Goal: Information Seeking & Learning: Learn about a topic

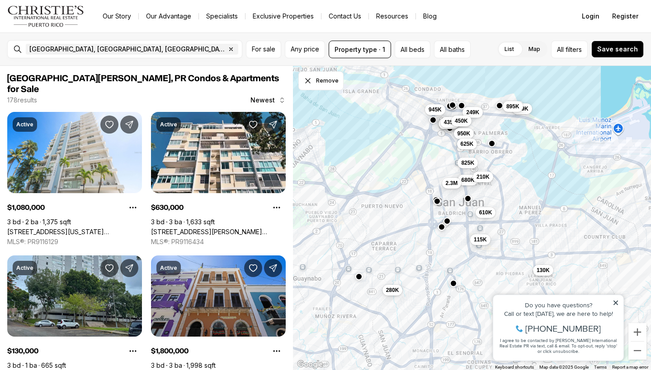
drag, startPoint x: 502, startPoint y: 208, endPoint x: 543, endPoint y: 243, distance: 54.8
click at [543, 243] on div "499K 995K 435K 349K 825K 249K 680K 895K 450K 950K 625K 210K 2.3M 115K 610K 130K…" at bounding box center [472, 218] width 358 height 305
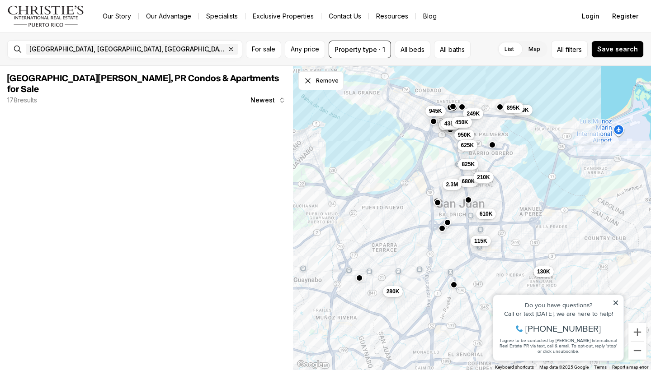
click at [486, 178] on span "210K" at bounding box center [483, 177] width 13 height 7
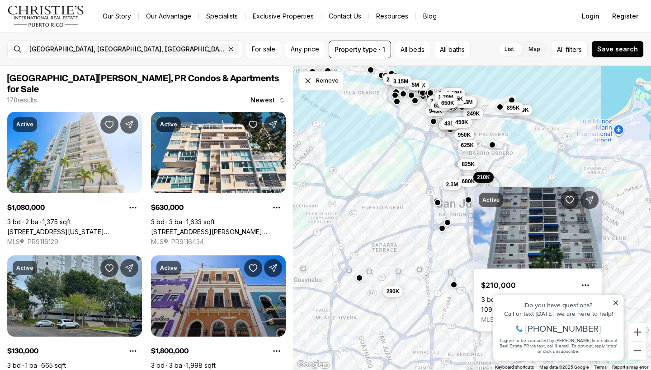
click at [614, 304] on icon at bounding box center [615, 303] width 5 height 5
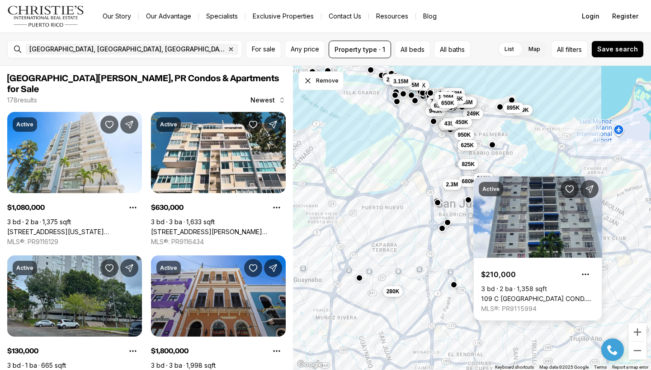
click at [392, 223] on div "499K 995K 435K 349K 825K 249K 680K 895K 450K 950K 625K 210K 2.3M 115K 610K 130K…" at bounding box center [472, 218] width 358 height 305
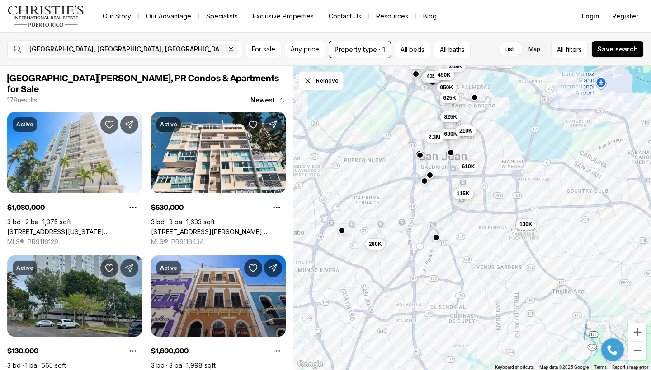
drag, startPoint x: 396, startPoint y: 247, endPoint x: 376, endPoint y: 195, distance: 56.0
click at [376, 194] on div "499K 995K 435K 349K 825K 249K 680K 895K 450K 950K 625K 210K 2.3M 115K 610K 130K…" at bounding box center [472, 218] width 358 height 305
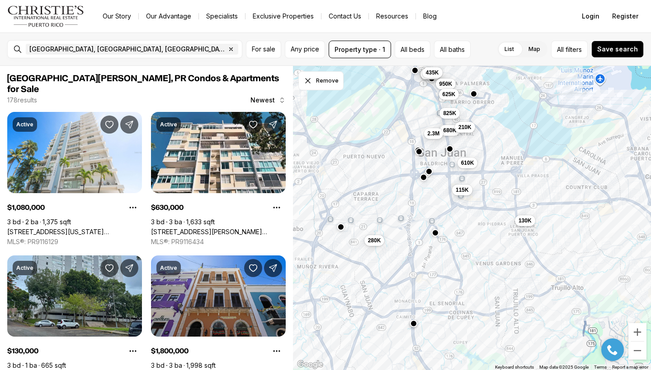
click at [436, 233] on button "button" at bounding box center [434, 232] width 7 height 7
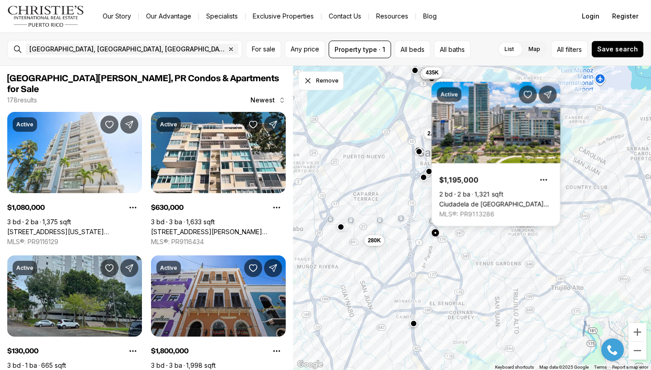
click at [413, 248] on div "499K 995K 435K 825K 680K 950K 625K 210K 2.3M 115K 610K 130K 280K" at bounding box center [472, 218] width 358 height 305
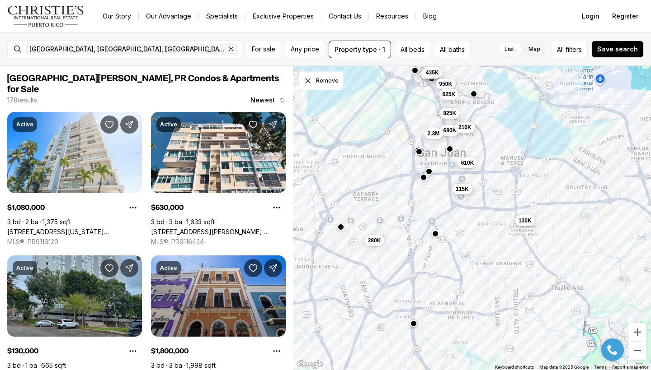
click at [463, 194] on button "115K" at bounding box center [462, 189] width 20 height 11
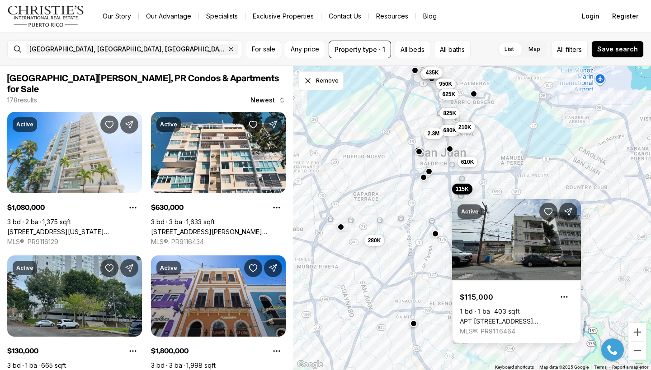
click at [475, 163] on button "610K" at bounding box center [467, 162] width 20 height 11
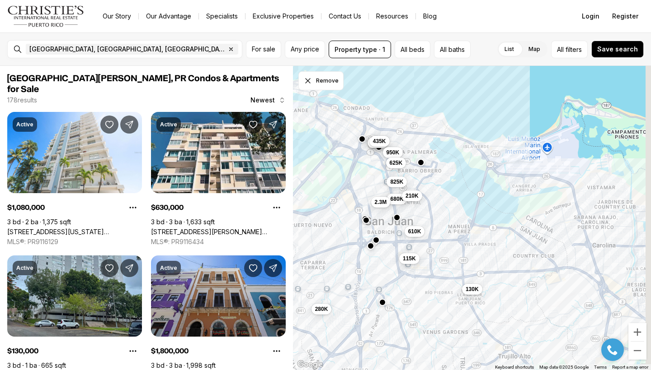
drag, startPoint x: 483, startPoint y: 152, endPoint x: 426, endPoint y: 227, distance: 94.4
click at [426, 227] on div "499K 995K 435K 825K 680K 950K 625K 210K 2.3M 115K 610K 130K 280K" at bounding box center [472, 218] width 358 height 305
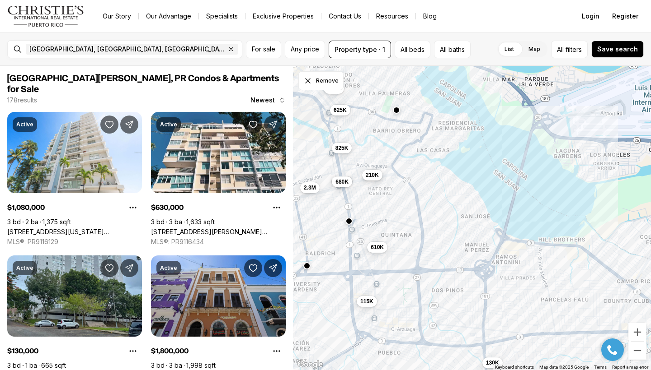
click at [371, 178] on span "210K" at bounding box center [371, 174] width 13 height 7
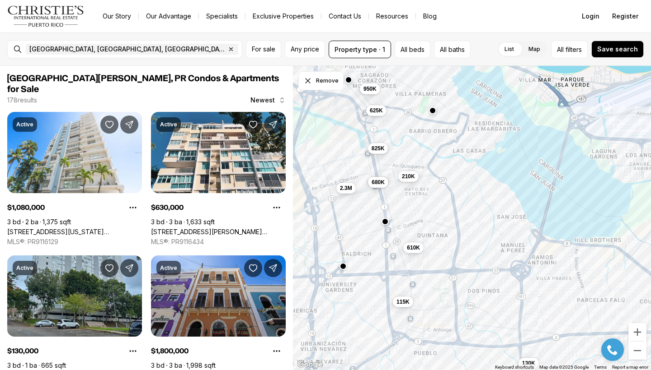
drag, startPoint x: 351, startPoint y: 201, endPoint x: 393, endPoint y: 206, distance: 42.7
click at [393, 206] on div "825K 680K 950K 625K 210K 2.3M 115K 610K 130K" at bounding box center [472, 218] width 358 height 305
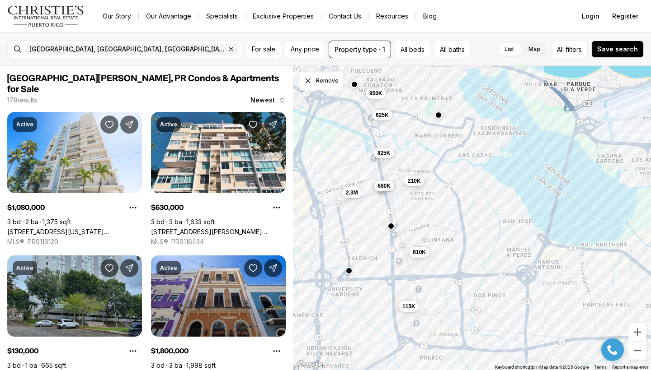
click at [389, 187] on span "680K" at bounding box center [383, 186] width 13 height 7
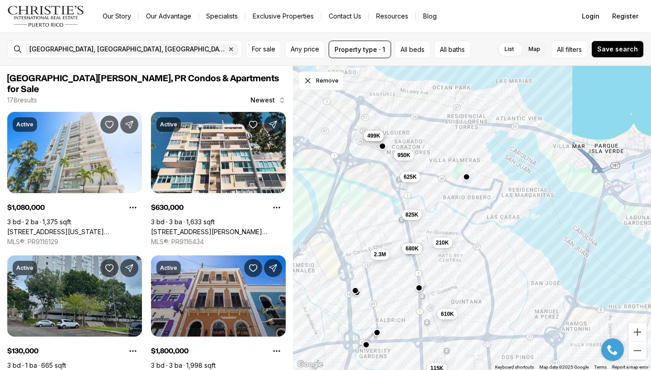
drag, startPoint x: 415, startPoint y: 142, endPoint x: 442, endPoint y: 204, distance: 67.6
click at [442, 204] on div "825K 680K 950K 625K 210K 2.3M 115K 610K 130K 995K 499K" at bounding box center [472, 218] width 358 height 305
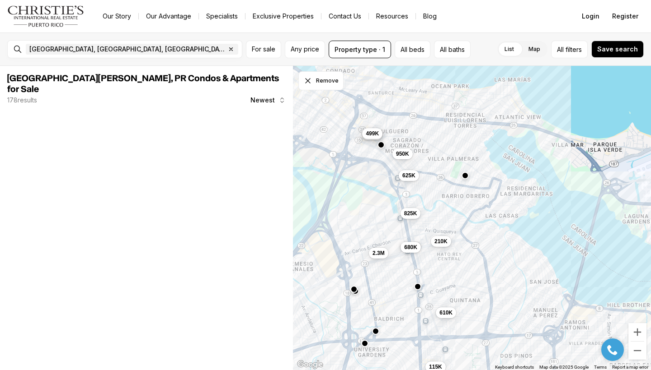
click at [374, 130] on span "499K" at bounding box center [371, 133] width 13 height 7
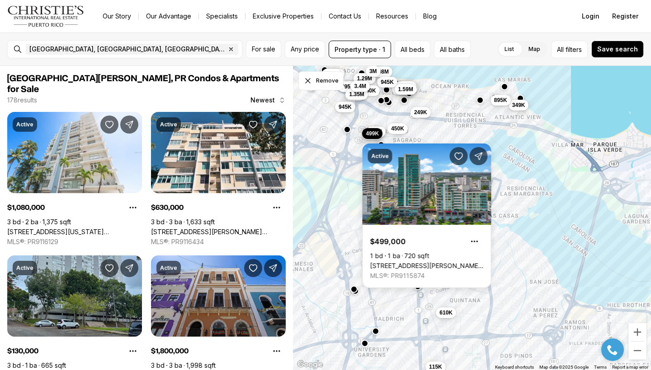
click at [353, 193] on div "825K 680K 950K 625K 210K 2.3M 115K 610K 995K 499K 1.08M 1.8M 349K 1.55M 895K 1.…" at bounding box center [472, 218] width 358 height 305
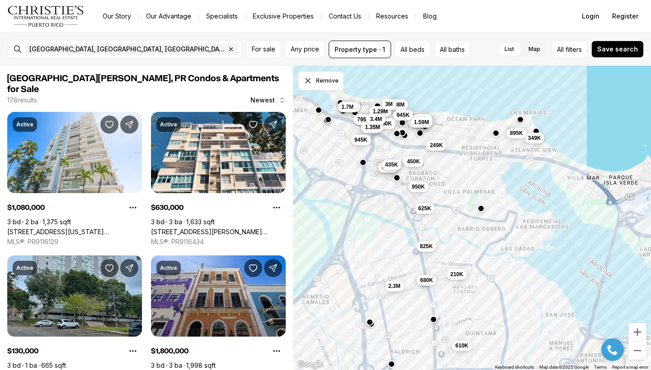
drag, startPoint x: 354, startPoint y: 180, endPoint x: 371, endPoint y: 218, distance: 41.2
click at [371, 218] on div "825K 680K 950K 625K 210K 2.3M 115K 610K 995K 499K 1.08M 1.8M 349K 1.55M 895K 1.…" at bounding box center [472, 218] width 358 height 305
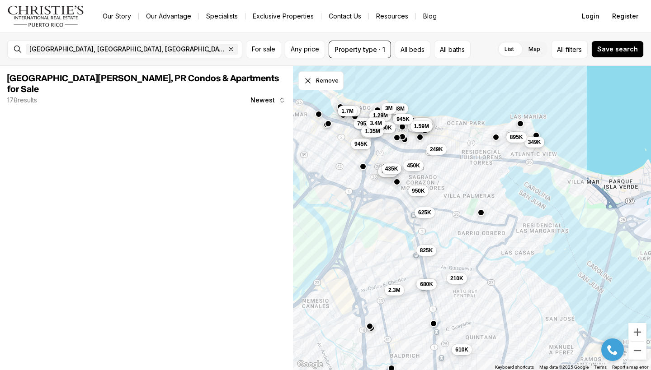
click at [436, 157] on div "825K 680K 950K 625K 210K 2.3M 610K 995K 499K 1.08M 1.8M 349K 1.55M 895K 1.9M 61…" at bounding box center [472, 218] width 358 height 305
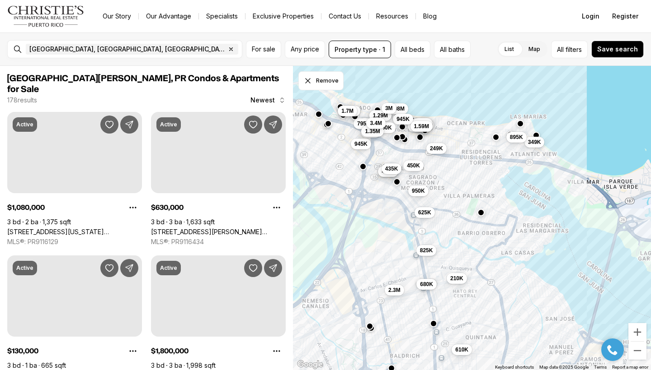
click at [436, 154] on button "249K" at bounding box center [436, 148] width 20 height 11
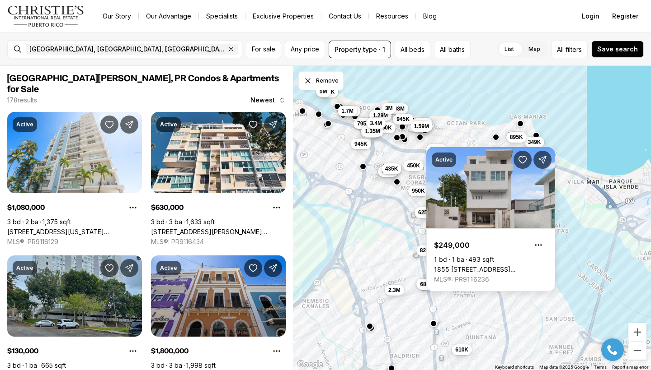
click at [379, 225] on div "825K 680K 950K 625K 210K 2.3M 610K 995K 499K 1.08M 1.8M 349K 1.55M 895K 1.9M 61…" at bounding box center [472, 218] width 358 height 305
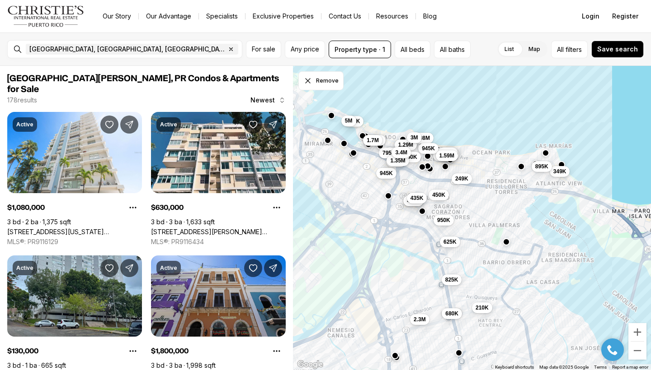
drag, startPoint x: 379, startPoint y: 179, endPoint x: 409, endPoint y: 214, distance: 45.5
click at [409, 214] on div "825K 680K 950K 625K 210K 2.3M 610K 995K 499K 1.08M 1.8M 349K 1.55M 895K 1.9M 61…" at bounding box center [472, 218] width 358 height 305
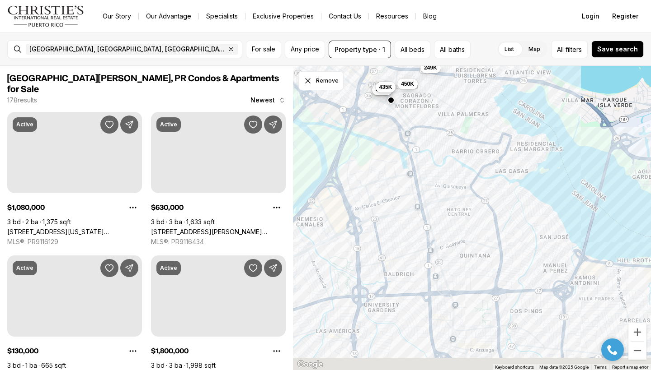
drag, startPoint x: 473, startPoint y: 258, endPoint x: 436, endPoint y: 115, distance: 147.4
click at [436, 115] on div "995K 499K 1.8M 1.55M 1.9M 610K 945K 249K 450K 1.59M 435K 1.29M 650K 3.4M" at bounding box center [472, 218] width 358 height 305
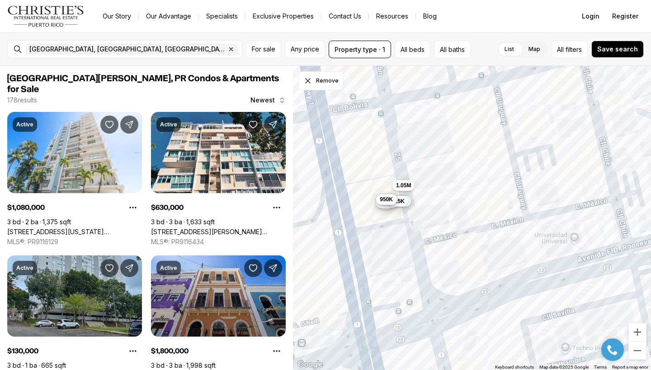
drag, startPoint x: 365, startPoint y: 206, endPoint x: 444, endPoint y: 211, distance: 78.7
click at [444, 211] on div "1.17M 210K 2M 1.08M 1.05M 825K 745K 950K" at bounding box center [472, 218] width 358 height 305
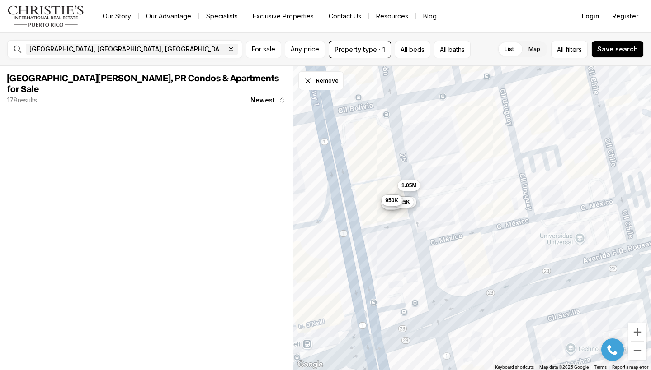
click at [412, 187] on span "1.05M" at bounding box center [408, 185] width 15 height 7
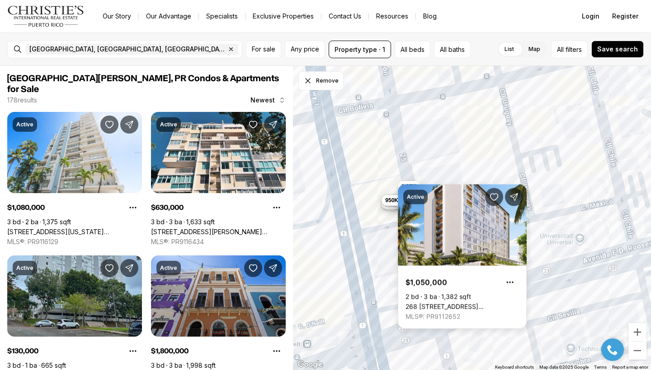
click at [384, 225] on div "1.17M 2M 1.08M 1.05M 825K 745K 950K" at bounding box center [472, 218] width 358 height 305
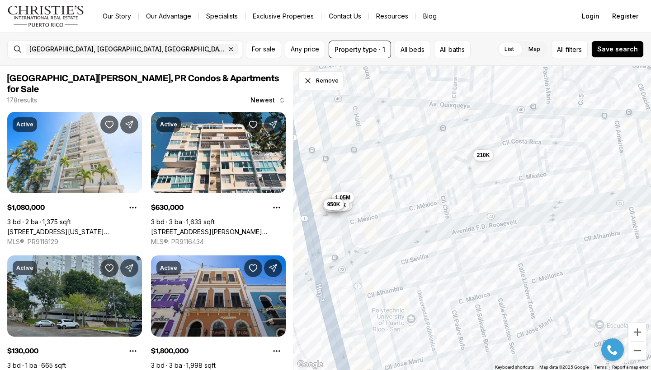
drag, startPoint x: 528, startPoint y: 206, endPoint x: 407, endPoint y: 209, distance: 120.6
click at [407, 209] on div "1.17M 2M 1.08M 1.05M 825K 745K 950K 680K 210K 2.3M" at bounding box center [472, 218] width 358 height 305
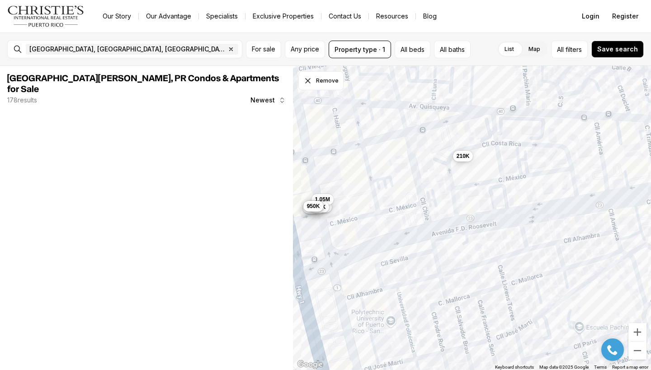
click at [466, 157] on span "210K" at bounding box center [462, 156] width 13 height 7
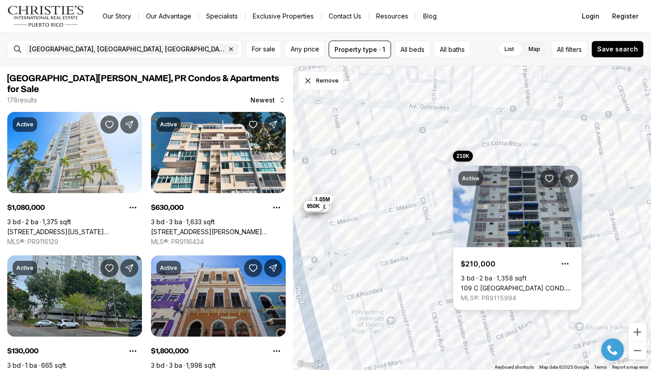
click at [401, 211] on div "1.17M 2M 1.08M 1.05M 825K 745K 950K 210K" at bounding box center [472, 218] width 358 height 305
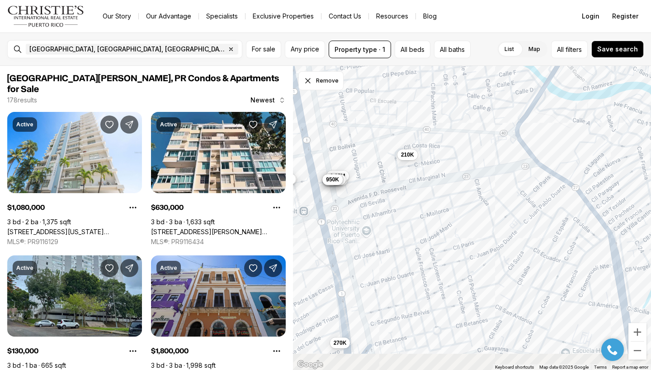
drag, startPoint x: 399, startPoint y: 236, endPoint x: 370, endPoint y: 197, distance: 49.2
click at [370, 197] on div "1.17M 2M 1.08M 1.05M 825K 745K 950K 210K 680K 825K 270K 2.3M" at bounding box center [472, 218] width 358 height 305
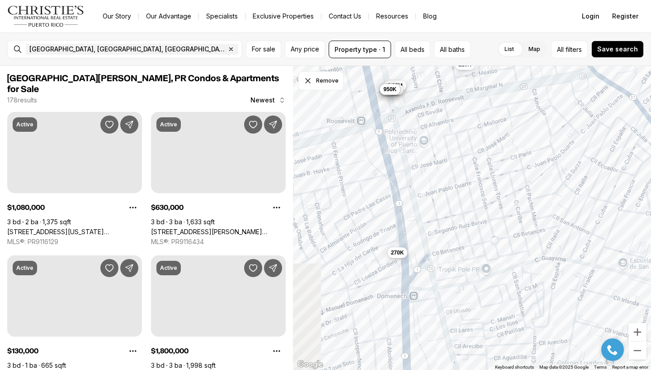
drag, startPoint x: 393, startPoint y: 256, endPoint x: 455, endPoint y: 169, distance: 106.8
click at [455, 169] on div "1.17M 2M 1.08M 1.05M 825K 745K 950K 210K 270K" at bounding box center [472, 218] width 358 height 305
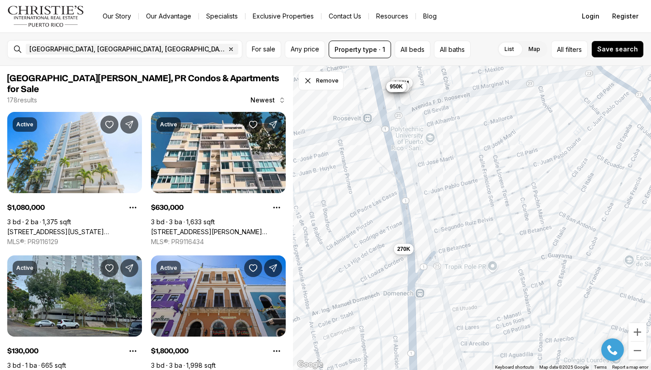
click at [406, 248] on span "270K" at bounding box center [403, 248] width 13 height 7
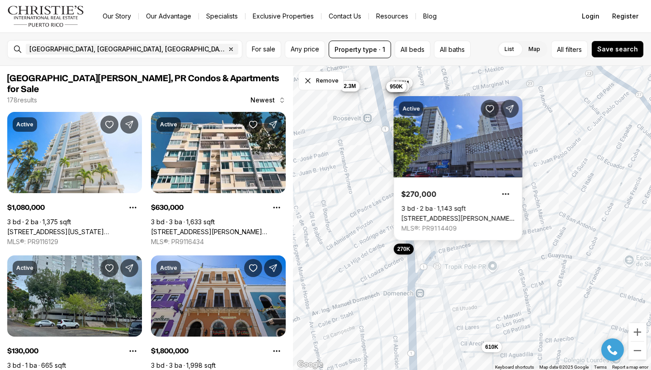
click at [385, 290] on div "1.17M 2M 1.08M 1.05M 825K 745K 950K 270K 610K 680K 2.3M" at bounding box center [472, 218] width 358 height 305
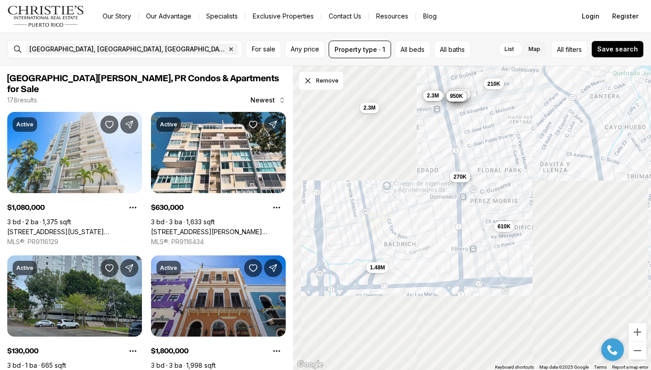
drag, startPoint x: 392, startPoint y: 269, endPoint x: 457, endPoint y: 172, distance: 116.3
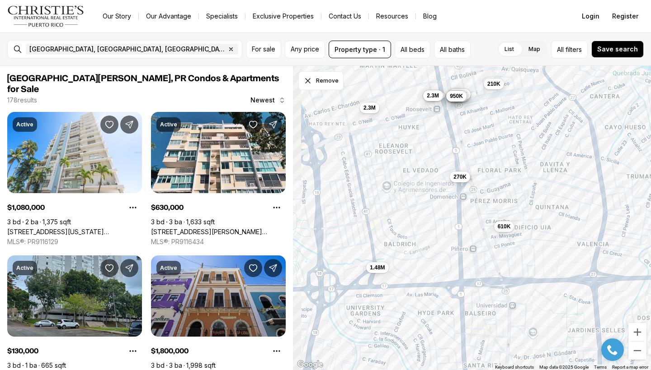
click at [457, 172] on button "270K" at bounding box center [459, 176] width 20 height 11
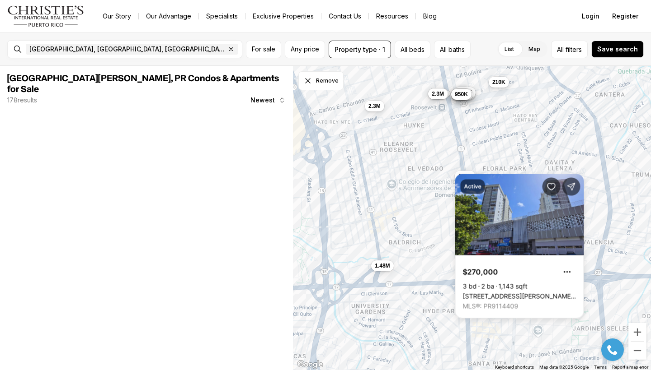
click at [418, 211] on div "1.17M 2M 1.08M 1.05M 825K 745K 950K 270K 610K 680K 2.3M 2.3M 210K 1.48M" at bounding box center [472, 218] width 358 height 305
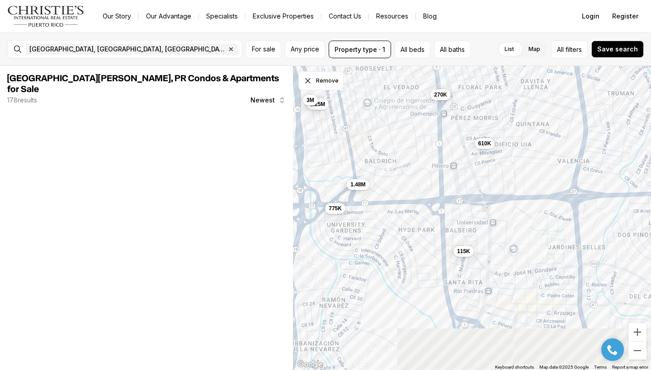
drag, startPoint x: 440, startPoint y: 299, endPoint x: 413, endPoint y: 206, distance: 96.9
click at [413, 205] on div "1.17M 2M 1.08M 270K 610K 680K 2.3M 2.3M 210K 1.48M 115K 775K 1.25M 3M 1.05M 825…" at bounding box center [472, 218] width 358 height 305
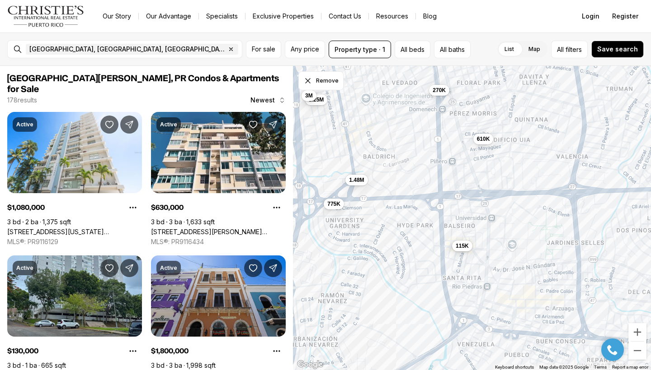
click at [464, 248] on span "115K" at bounding box center [461, 246] width 13 height 7
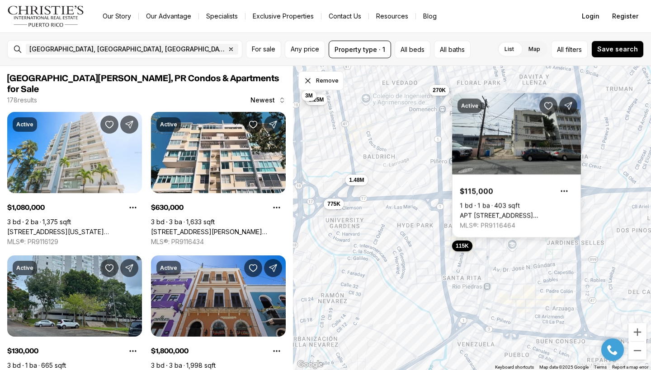
click at [401, 255] on div "270K 610K 1.48M 115K 775K 1.25M 3M" at bounding box center [472, 218] width 358 height 305
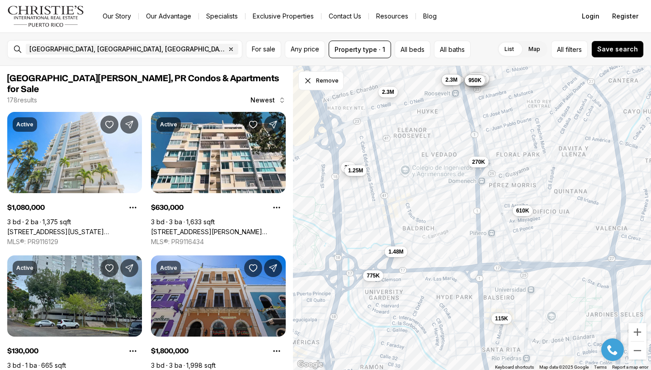
click at [360, 174] on span "1.25M" at bounding box center [355, 170] width 15 height 7
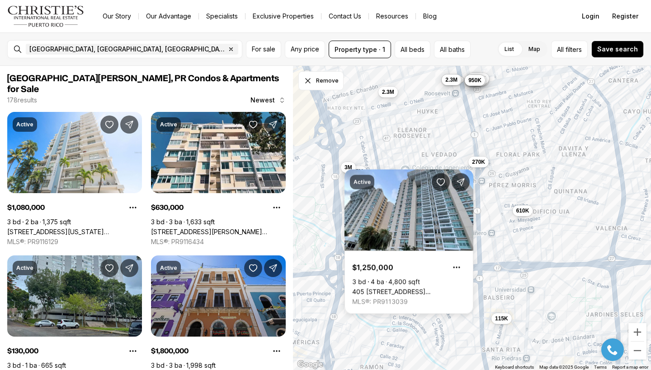
click at [391, 159] on div "270K 610K 1.48M 115K 775K 1.25M 3M 2.3M 680K 2.3M 1.17M 2M 1.08M 1.05M 825K 745…" at bounding box center [472, 218] width 358 height 305
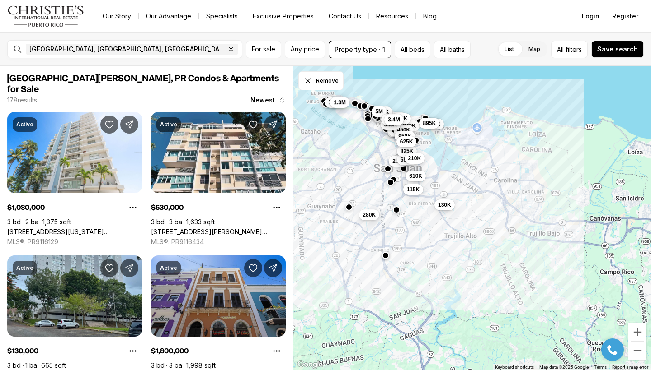
click at [397, 209] on button "button" at bounding box center [396, 209] width 7 height 7
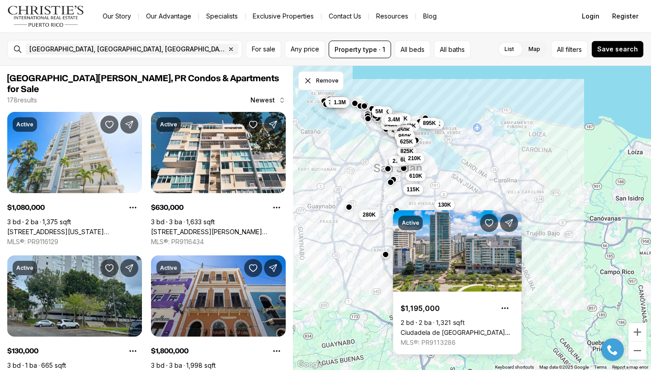
click at [385, 258] on button "button" at bounding box center [385, 254] width 7 height 7
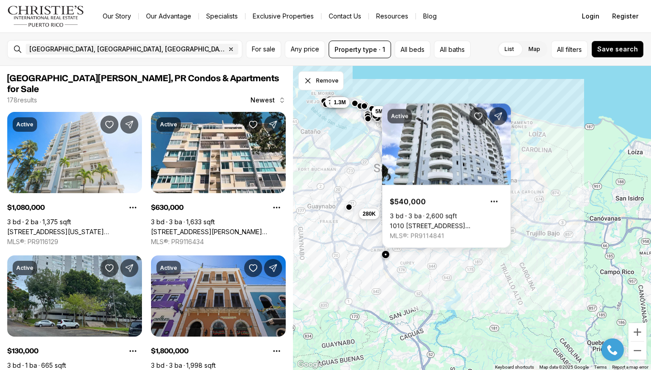
click at [365, 215] on span "280K" at bounding box center [368, 214] width 13 height 7
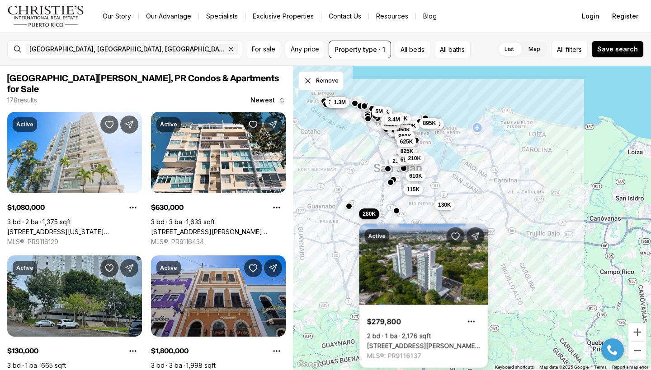
click at [350, 208] on button "button" at bounding box center [348, 206] width 7 height 7
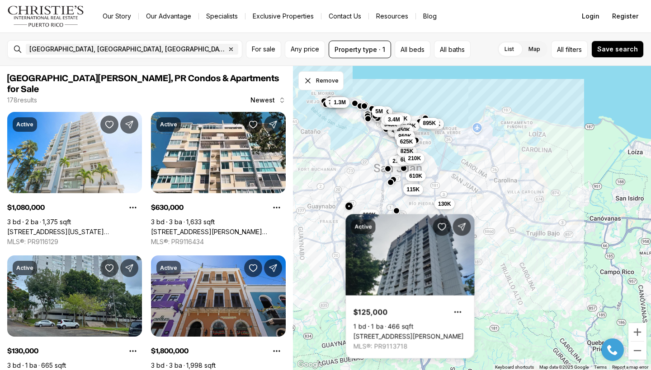
click at [448, 201] on span "130K" at bounding box center [444, 204] width 13 height 7
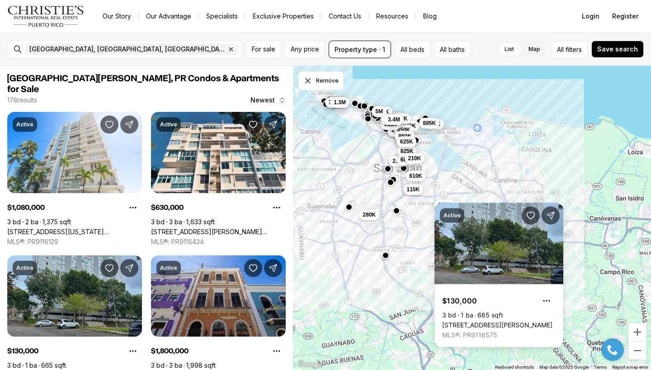
click at [418, 218] on div "610K 115K 2.3M 680K 130K 825K 210K 1.29M 650K 499K 995K 435K 349K 249K 895K 450…" at bounding box center [472, 218] width 358 height 305
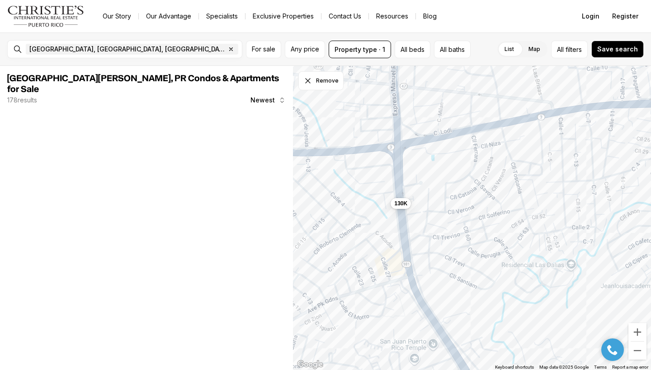
drag, startPoint x: 391, startPoint y: 183, endPoint x: 447, endPoint y: 220, distance: 67.0
click at [448, 219] on div "130K" at bounding box center [472, 218] width 358 height 305
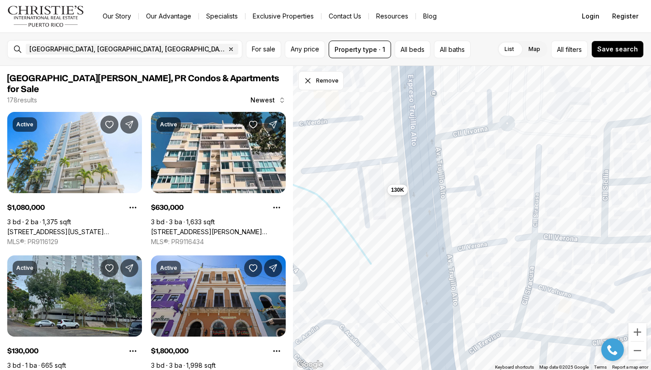
drag, startPoint x: 392, startPoint y: 204, endPoint x: 477, endPoint y: 211, distance: 84.8
click at [477, 211] on div "130K" at bounding box center [472, 218] width 358 height 305
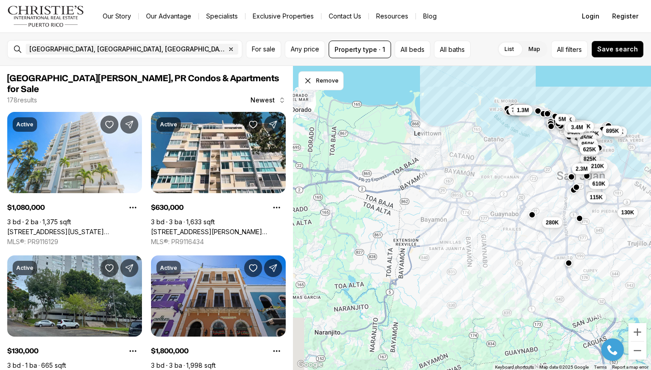
drag, startPoint x: 346, startPoint y: 229, endPoint x: 491, endPoint y: 222, distance: 144.7
click at [492, 223] on div "130K 1.29M 650K 499K 995K 435K 349K 825K 249K 680K 895K 450K 950K 625K 210K 2.3…" at bounding box center [472, 218] width 358 height 305
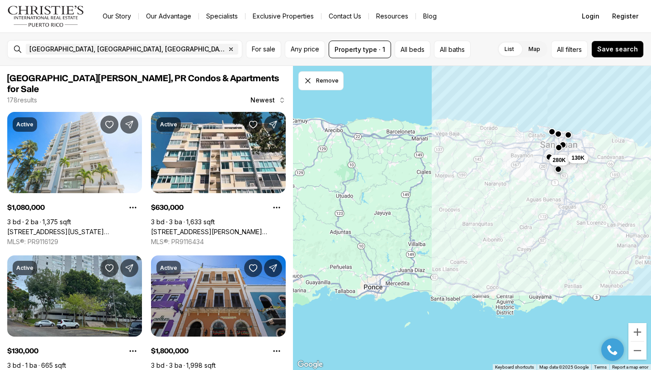
drag, startPoint x: 467, startPoint y: 258, endPoint x: 511, endPoint y: 188, distance: 82.8
click at [511, 188] on div "280K 130K" at bounding box center [472, 218] width 358 height 305
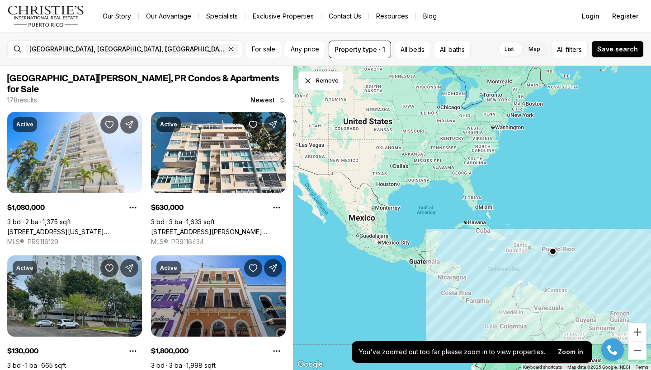
drag, startPoint x: 476, startPoint y: 98, endPoint x: 511, endPoint y: 185, distance: 94.3
click at [511, 185] on div at bounding box center [472, 218] width 358 height 305
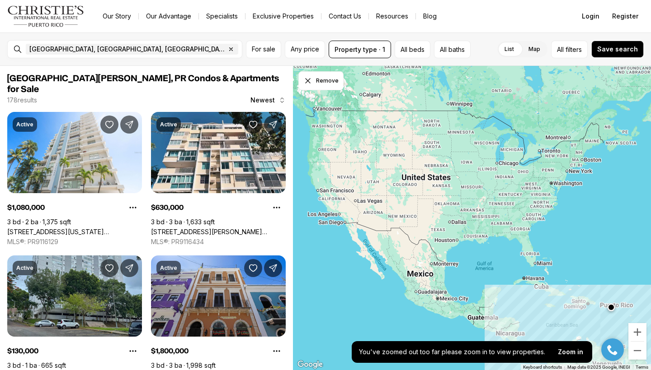
drag, startPoint x: 515, startPoint y: 168, endPoint x: 571, endPoint y: 220, distance: 77.4
click at [571, 220] on div at bounding box center [472, 218] width 358 height 305
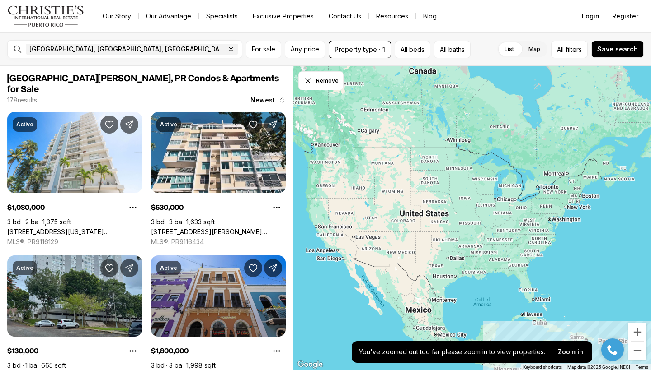
drag, startPoint x: 395, startPoint y: 138, endPoint x: 393, endPoint y: 176, distance: 38.0
click at [393, 176] on div at bounding box center [472, 218] width 358 height 305
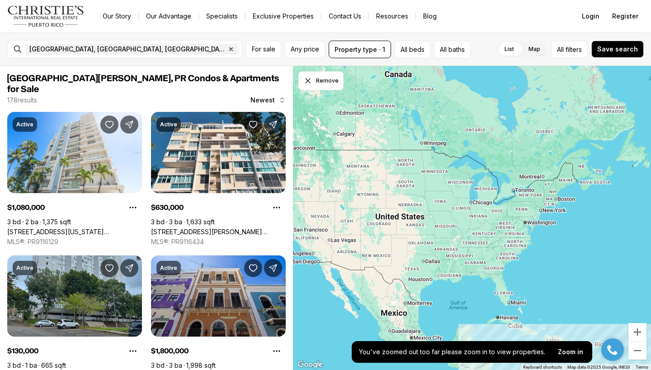
drag, startPoint x: 399, startPoint y: 159, endPoint x: 375, endPoint y: 163, distance: 24.7
click at [375, 163] on div at bounding box center [472, 218] width 358 height 305
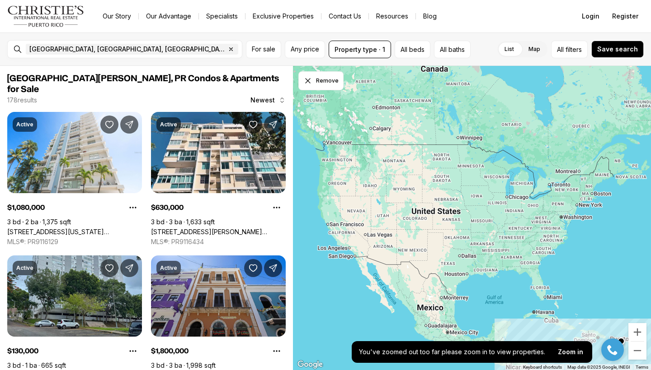
drag, startPoint x: 402, startPoint y: 235, endPoint x: 440, endPoint y: 231, distance: 38.2
click at [440, 231] on div at bounding box center [472, 218] width 358 height 305
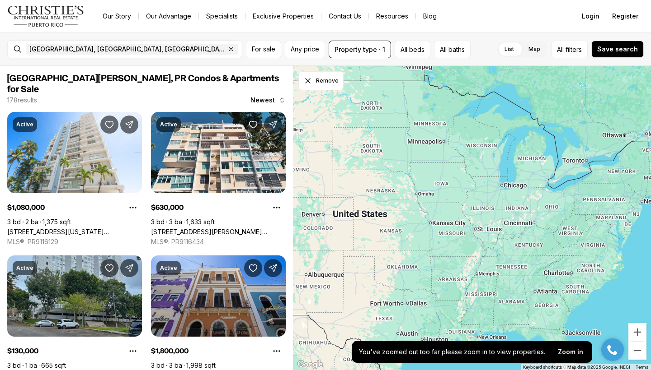
drag, startPoint x: 494, startPoint y: 192, endPoint x: 428, endPoint y: 163, distance: 72.6
click at [428, 163] on div at bounding box center [472, 218] width 358 height 305
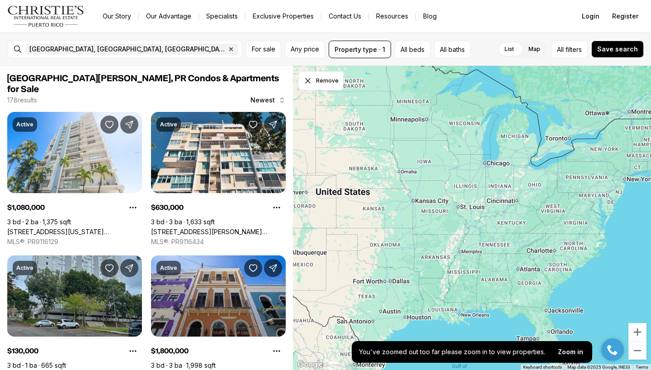
drag, startPoint x: 481, startPoint y: 177, endPoint x: 467, endPoint y: 155, distance: 26.6
click at [467, 155] on div at bounding box center [472, 218] width 358 height 305
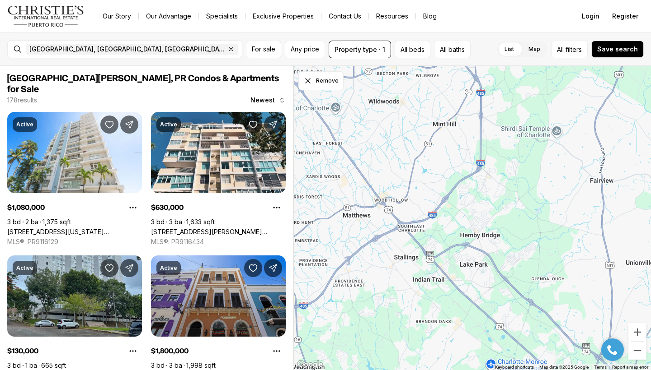
drag, startPoint x: 433, startPoint y: 183, endPoint x: 544, endPoint y: 247, distance: 128.1
click at [544, 247] on div at bounding box center [472, 218] width 358 height 305
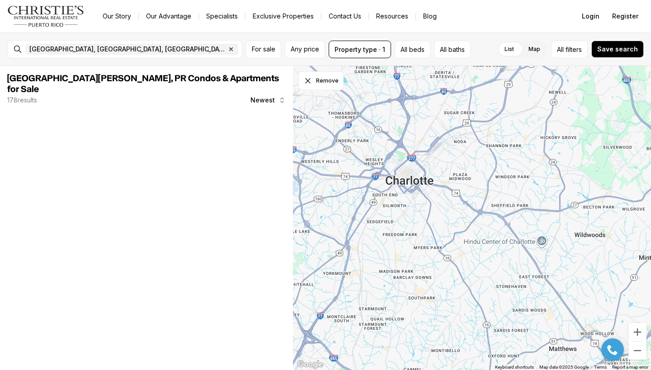
drag, startPoint x: 491, startPoint y: 215, endPoint x: 519, endPoint y: 225, distance: 29.9
click at [519, 225] on div at bounding box center [472, 218] width 358 height 305
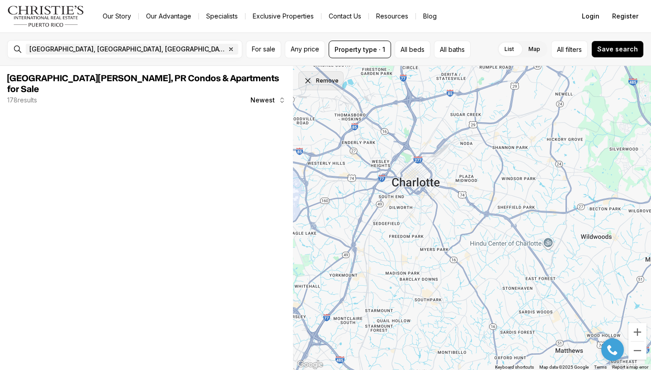
click at [311, 84] on icon "Dismiss drawing" at bounding box center [307, 80] width 9 height 9
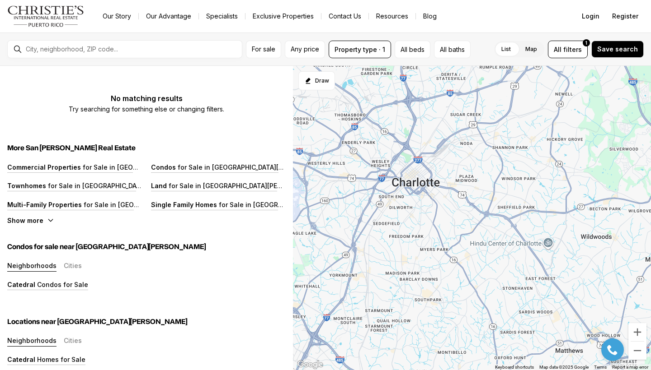
click at [408, 173] on div at bounding box center [472, 218] width 358 height 305
click at [315, 83] on button "Draw" at bounding box center [316, 80] width 37 height 19
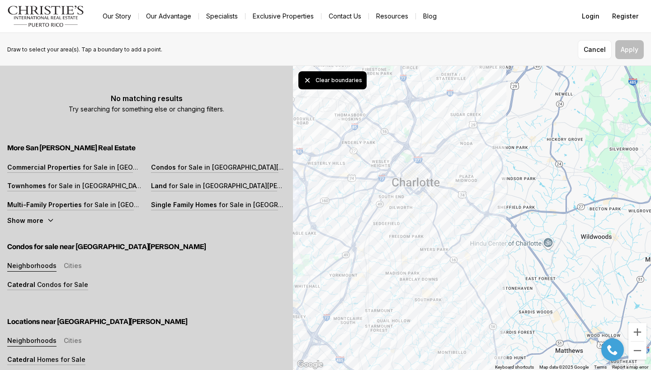
click at [321, 132] on div at bounding box center [472, 218] width 358 height 305
click at [627, 48] on button "Apply" at bounding box center [629, 49] width 28 height 19
